Goal: Information Seeking & Learning: Understand process/instructions

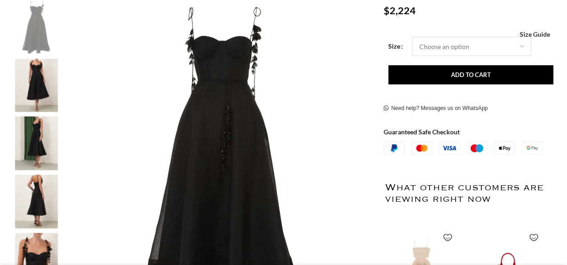
click at [460, 50] on select "Choose an option 6 UK 8 UK 10 [GEOGRAPHIC_DATA] 12 [GEOGRAPHIC_DATA] 14 [GEOGRA…" at bounding box center [471, 46] width 119 height 19
click at [518, 45] on select "Choose an option 6 UK 8 UK 10 [GEOGRAPHIC_DATA] 12 [GEOGRAPHIC_DATA] 14 [GEOGRA…" at bounding box center [471, 46] width 119 height 19
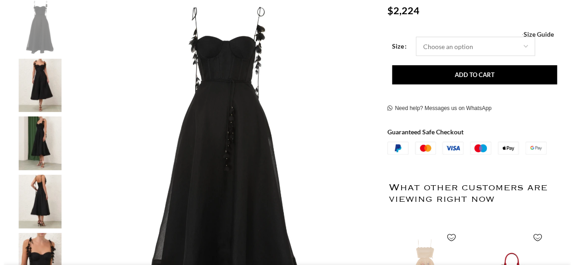
scroll to position [0, 96]
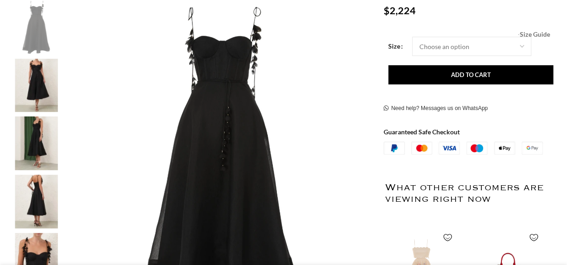
click at [536, 34] on span "Size Guide" at bounding box center [534, 34] width 30 height 0
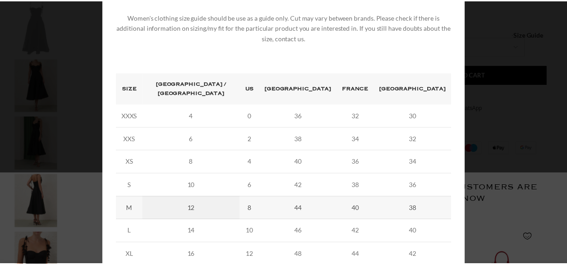
scroll to position [0, 193]
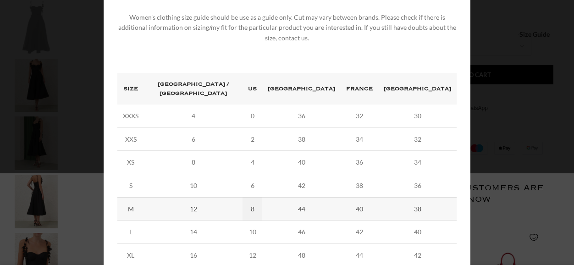
click at [258, 197] on td "8" at bounding box center [252, 208] width 20 height 23
click at [499, 42] on div "× Women's clothing size guide Women Clothing Size Guide Women's clothing size g…" at bounding box center [287, 128] width 567 height 441
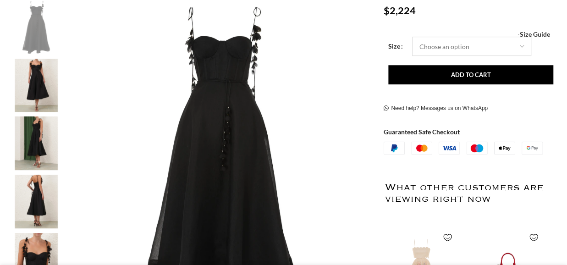
click at [472, 48] on select "Choose an option 6 UK 8 UK 10 [GEOGRAPHIC_DATA] 12 [GEOGRAPHIC_DATA] 14 [GEOGRA…" at bounding box center [471, 46] width 119 height 19
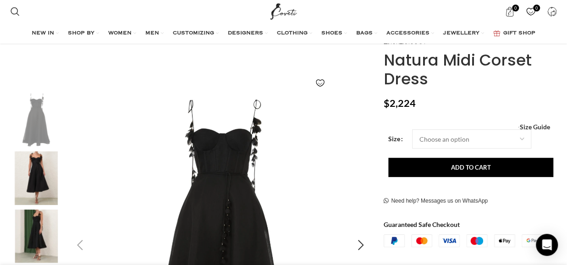
scroll to position [138, 0]
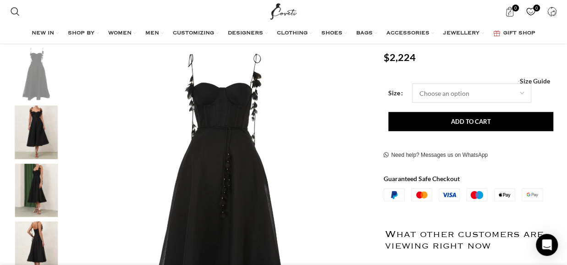
click at [461, 94] on select "Choose an option 6 UK 8 UK 10 [GEOGRAPHIC_DATA] 12 [GEOGRAPHIC_DATA] 14 [GEOGRA…" at bounding box center [471, 92] width 119 height 19
